Goal: Transaction & Acquisition: Purchase product/service

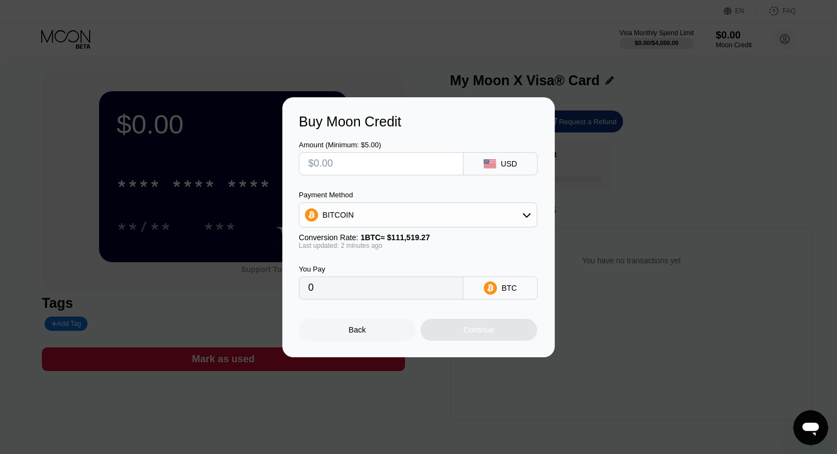
click at [359, 332] on div "Back" at bounding box center [357, 330] width 17 height 9
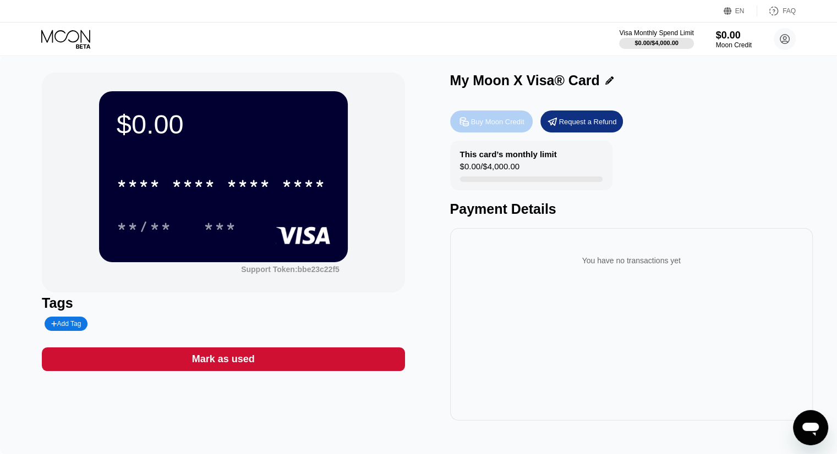
click at [486, 122] on div "Buy Moon Credit" at bounding box center [497, 121] width 53 height 9
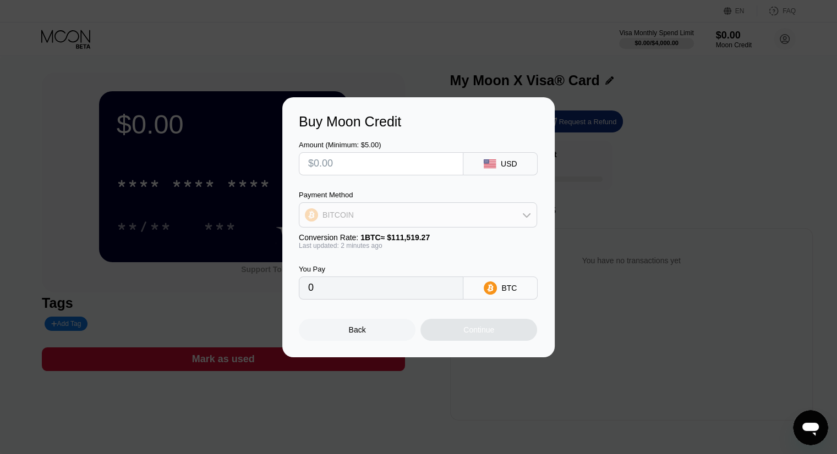
click at [506, 212] on div "BITCOIN" at bounding box center [417, 215] width 237 height 22
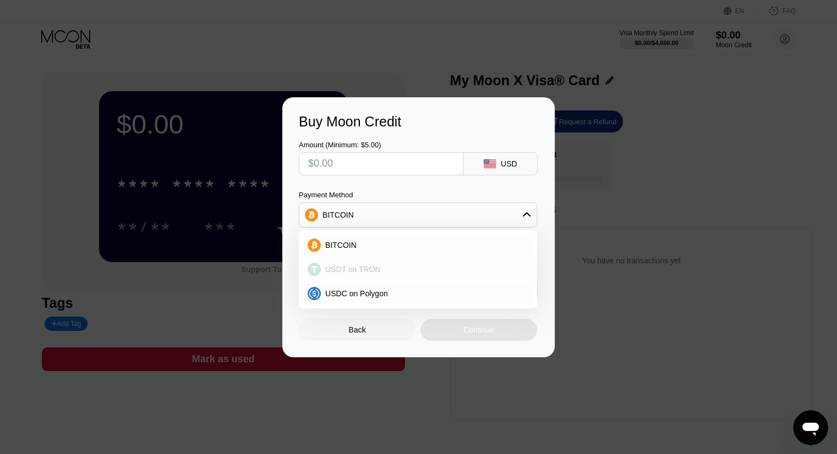
drag, startPoint x: 372, startPoint y: 268, endPoint x: 379, endPoint y: 262, distance: 9.0
click at [372, 269] on span "USDT on TRON" at bounding box center [353, 269] width 56 height 9
type input "0.00"
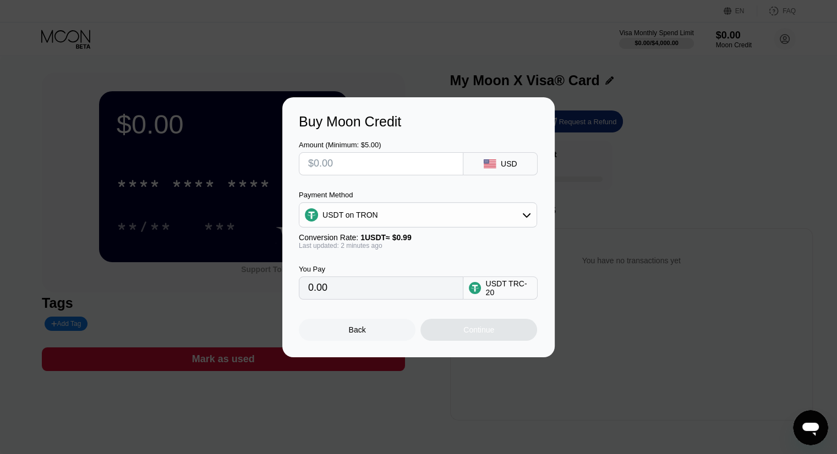
click at [374, 294] on input "0.00" at bounding box center [381, 288] width 146 height 22
click at [364, 166] on input "text" at bounding box center [381, 164] width 146 height 22
type input "$5"
type input "5.05"
type input "$5"
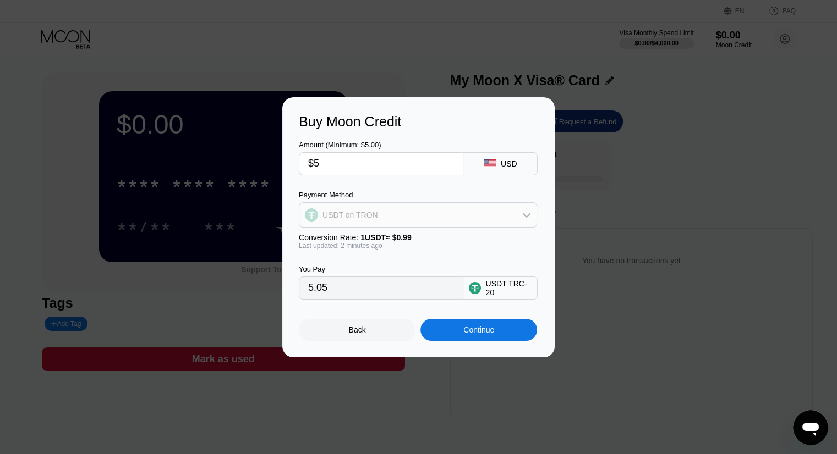
click at [399, 216] on div "USDT on TRON" at bounding box center [417, 215] width 237 height 22
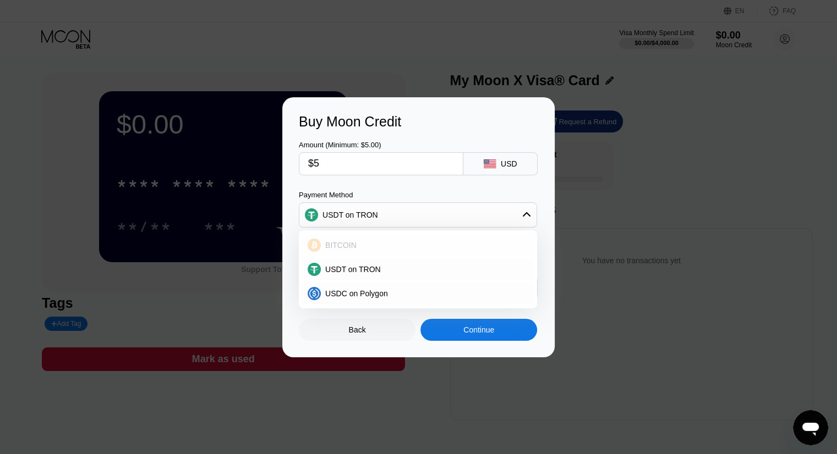
click at [362, 241] on div "BITCOIN" at bounding box center [424, 245] width 207 height 9
type input "0.00004484"
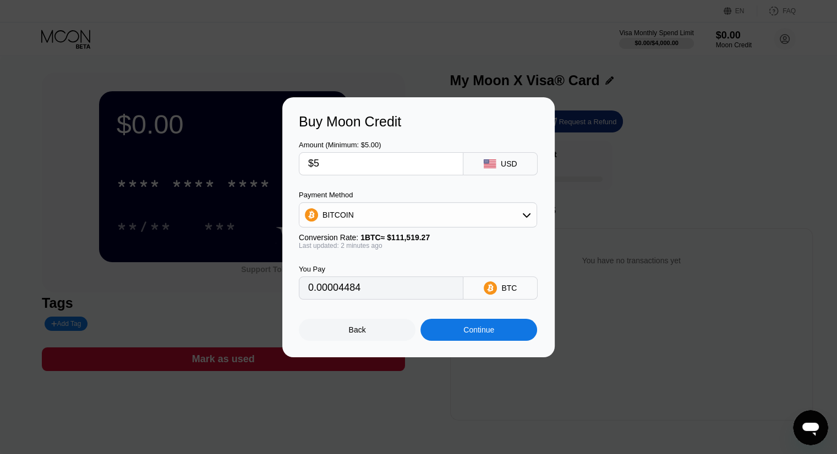
click at [353, 161] on input "$5" at bounding box center [381, 164] width 146 height 22
type input "0"
type input "$6"
type input "0.00005381"
type input "0"
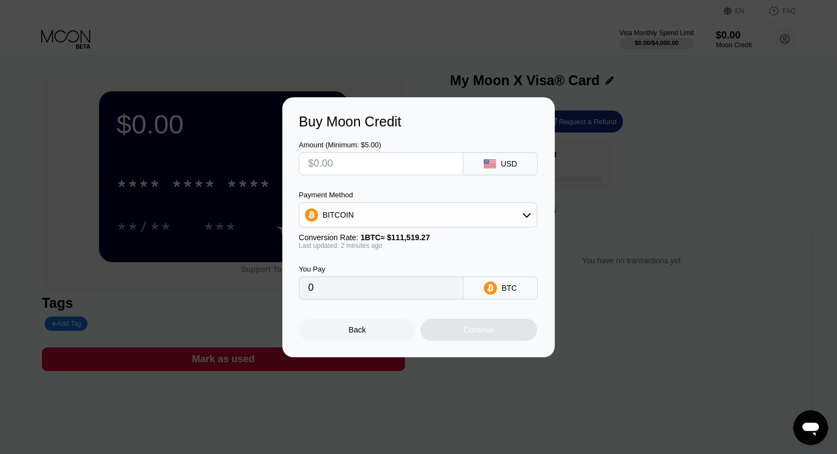
type input "$5"
type input "0.00004484"
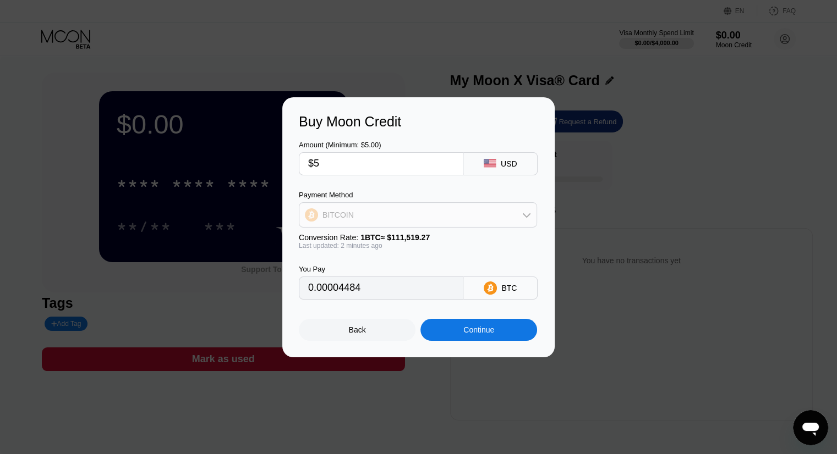
click at [486, 219] on div "BITCOIN" at bounding box center [417, 215] width 237 height 22
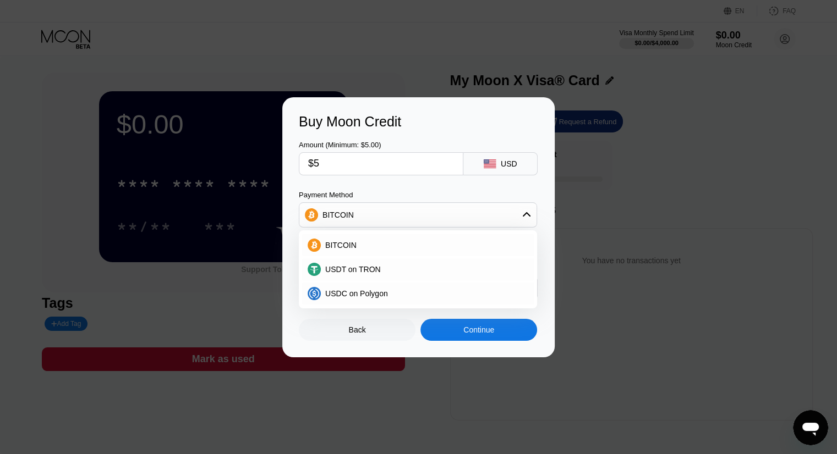
click at [486, 219] on div "BITCOIN" at bounding box center [417, 215] width 237 height 22
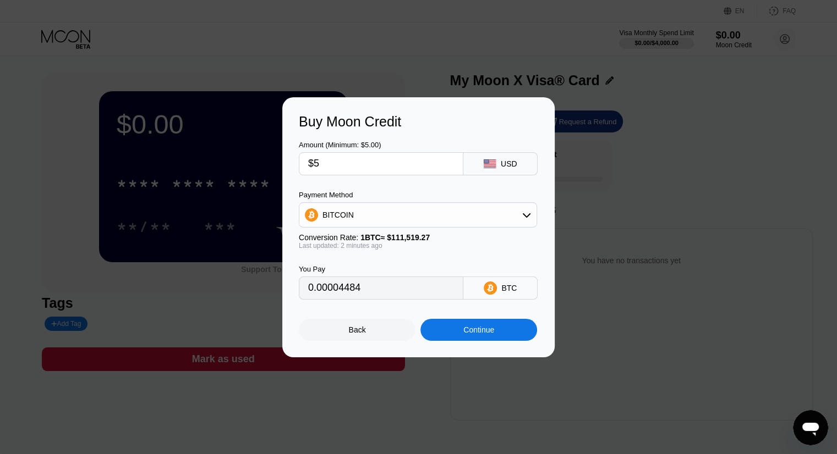
click at [435, 120] on div "Buy Moon Credit" at bounding box center [418, 122] width 239 height 16
click at [367, 333] on div "Back" at bounding box center [357, 330] width 117 height 22
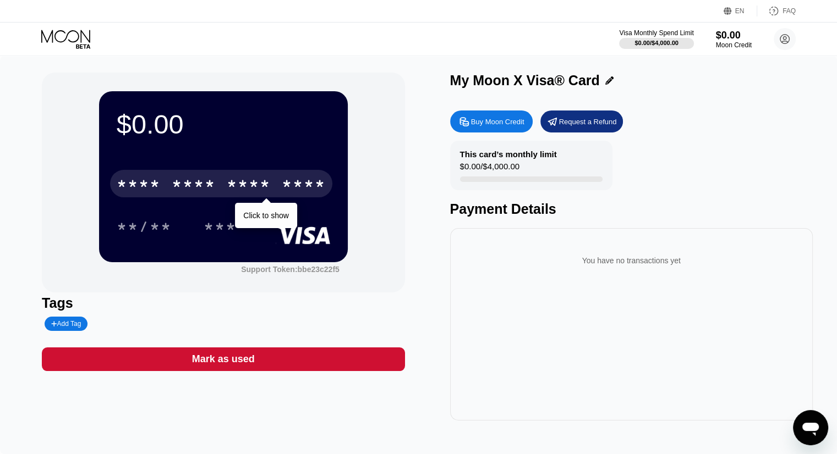
click at [246, 184] on div "* * * *" at bounding box center [249, 186] width 44 height 18
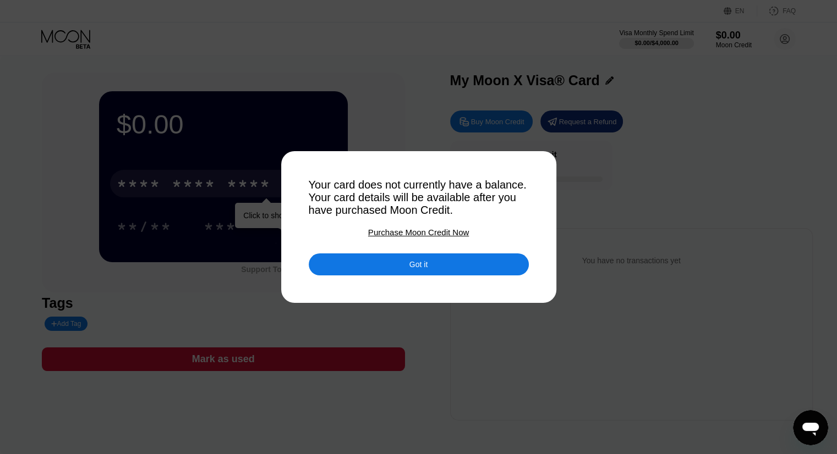
click at [423, 267] on div "Got it" at bounding box center [418, 265] width 18 height 10
